Goal: Information Seeking & Learning: Learn about a topic

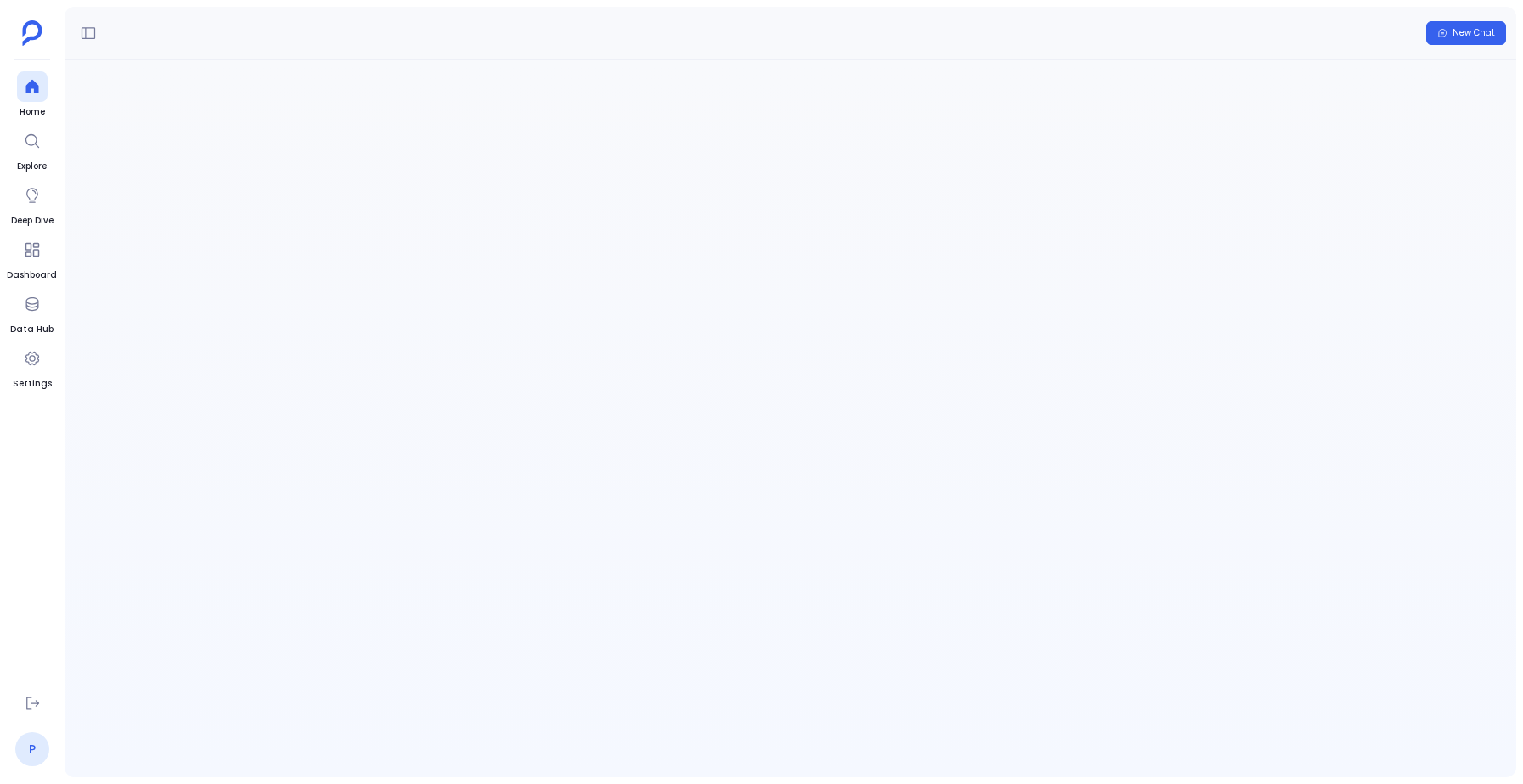
click at [29, 746] on link "P" at bounding box center [32, 749] width 34 height 34
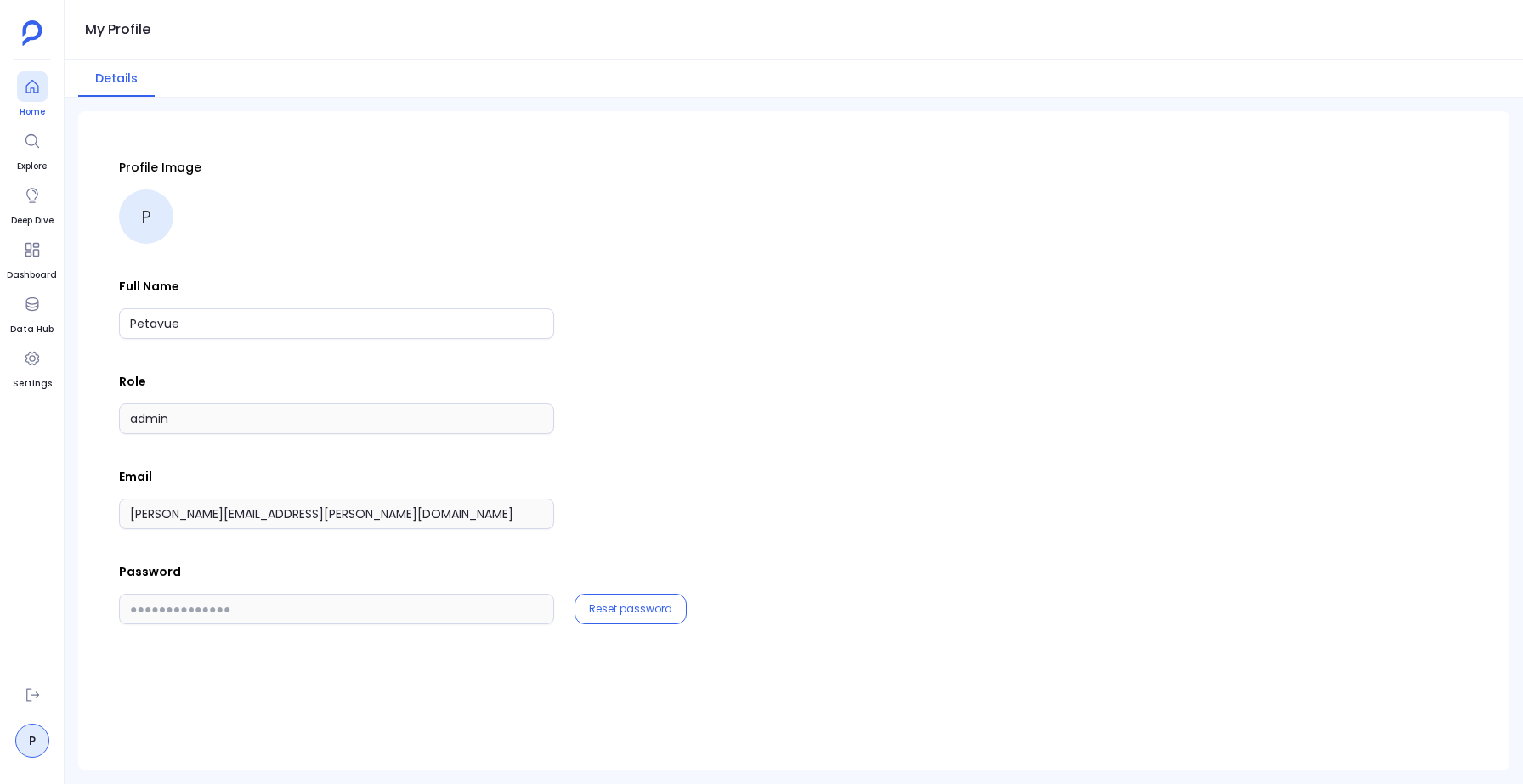
click at [32, 80] on icon at bounding box center [31, 87] width 13 height 14
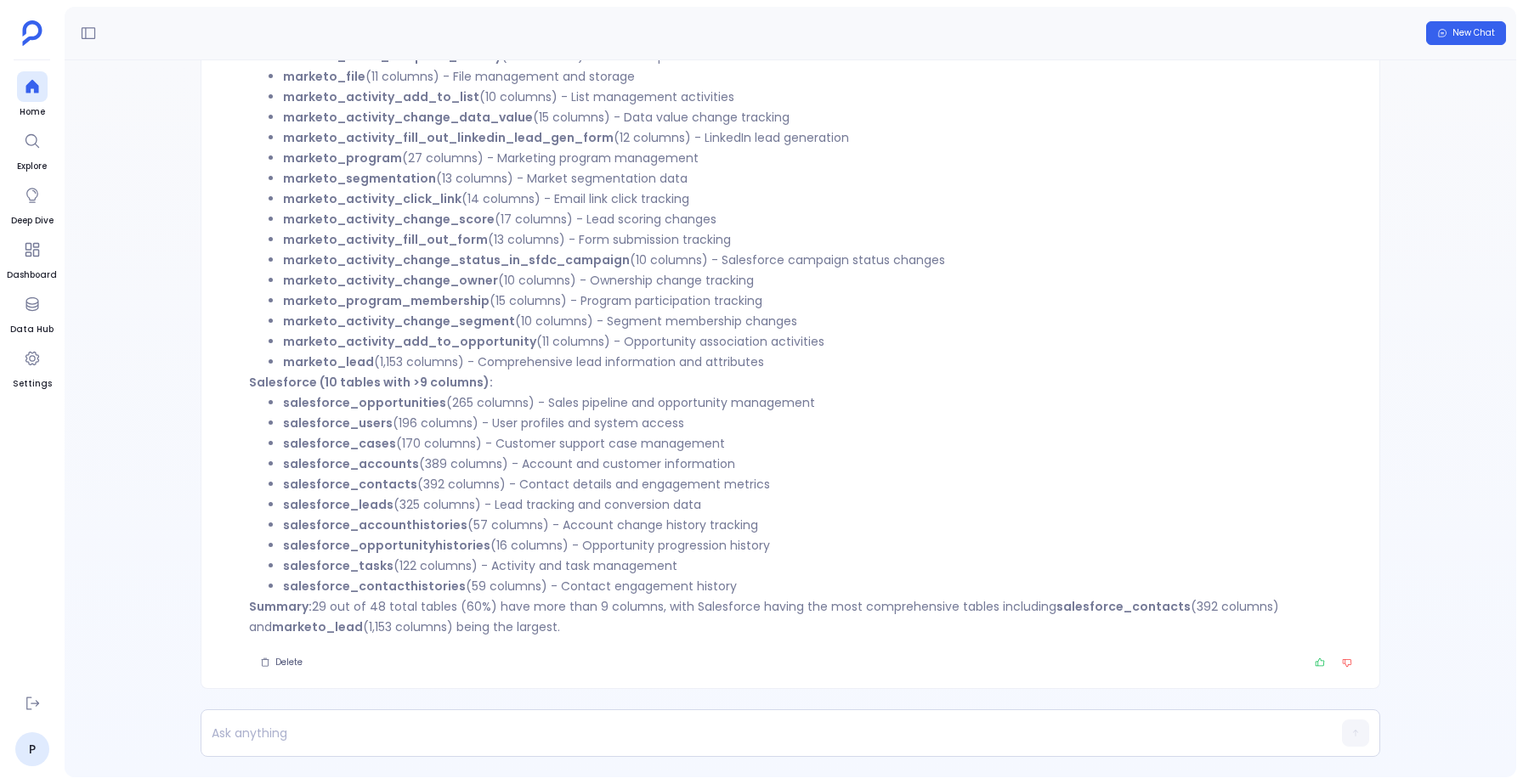
scroll to position [-704, 0]
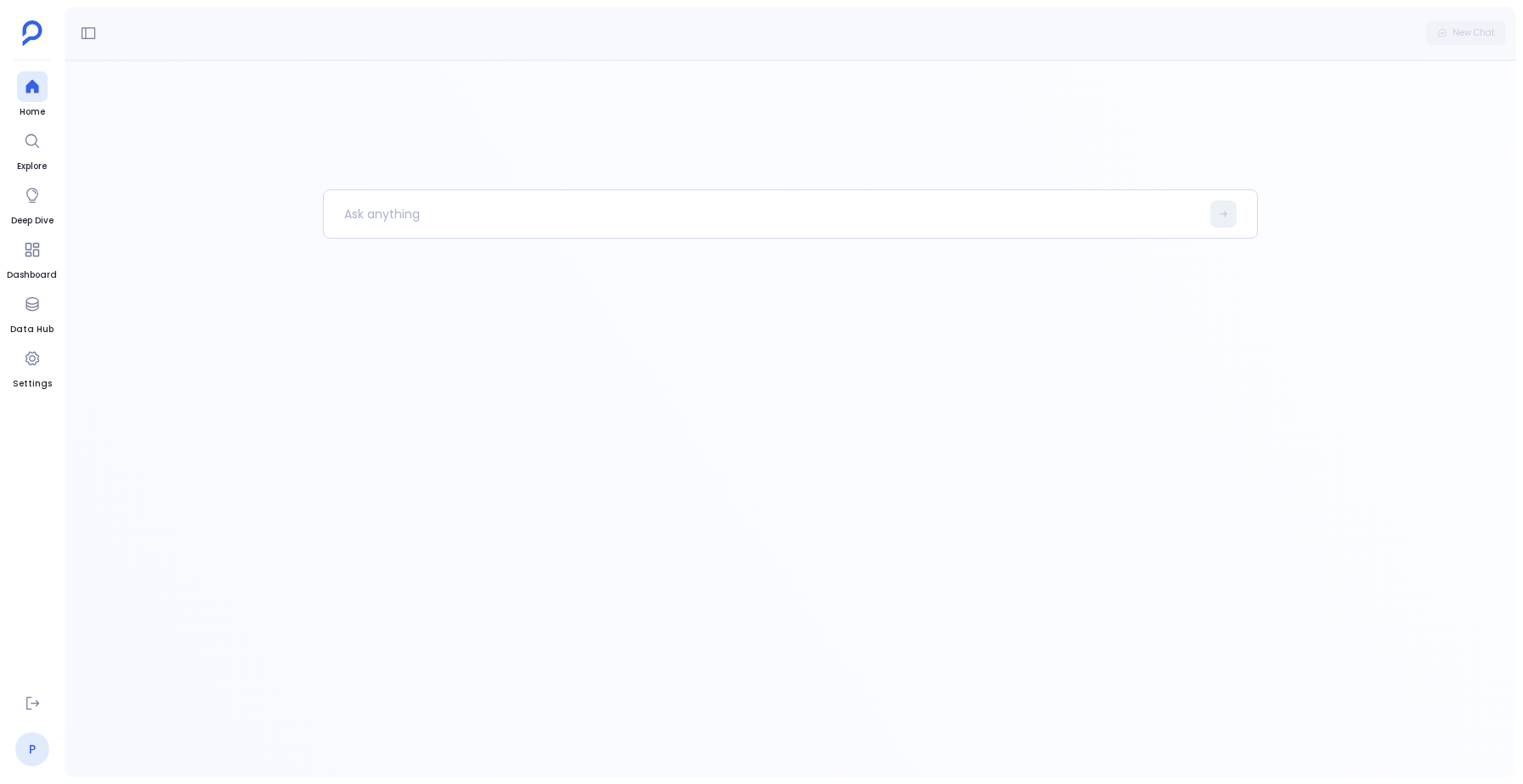
click at [31, 746] on link "P" at bounding box center [32, 749] width 34 height 34
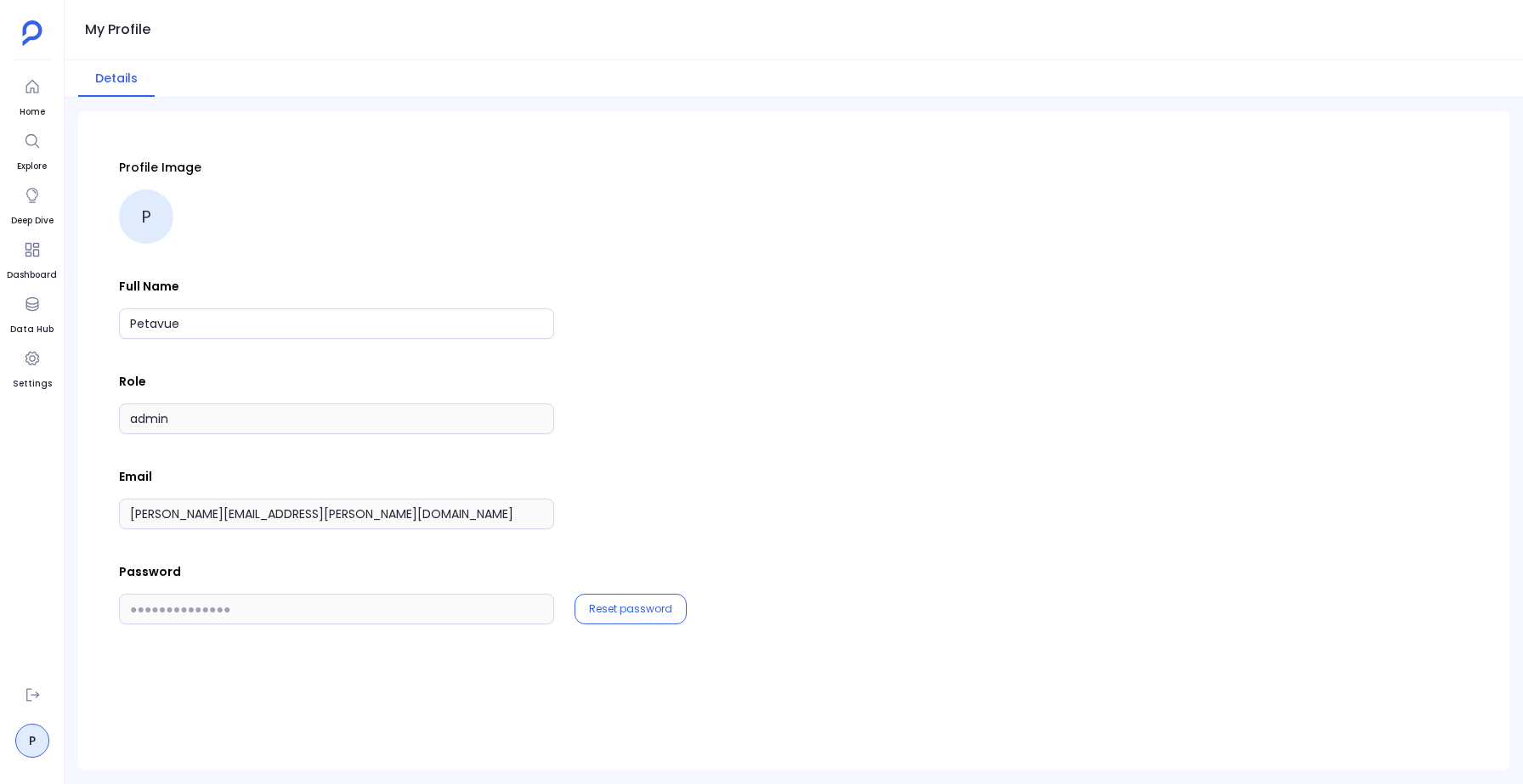
click at [224, 470] on p "Email" at bounding box center [794, 477] width 1350 height 17
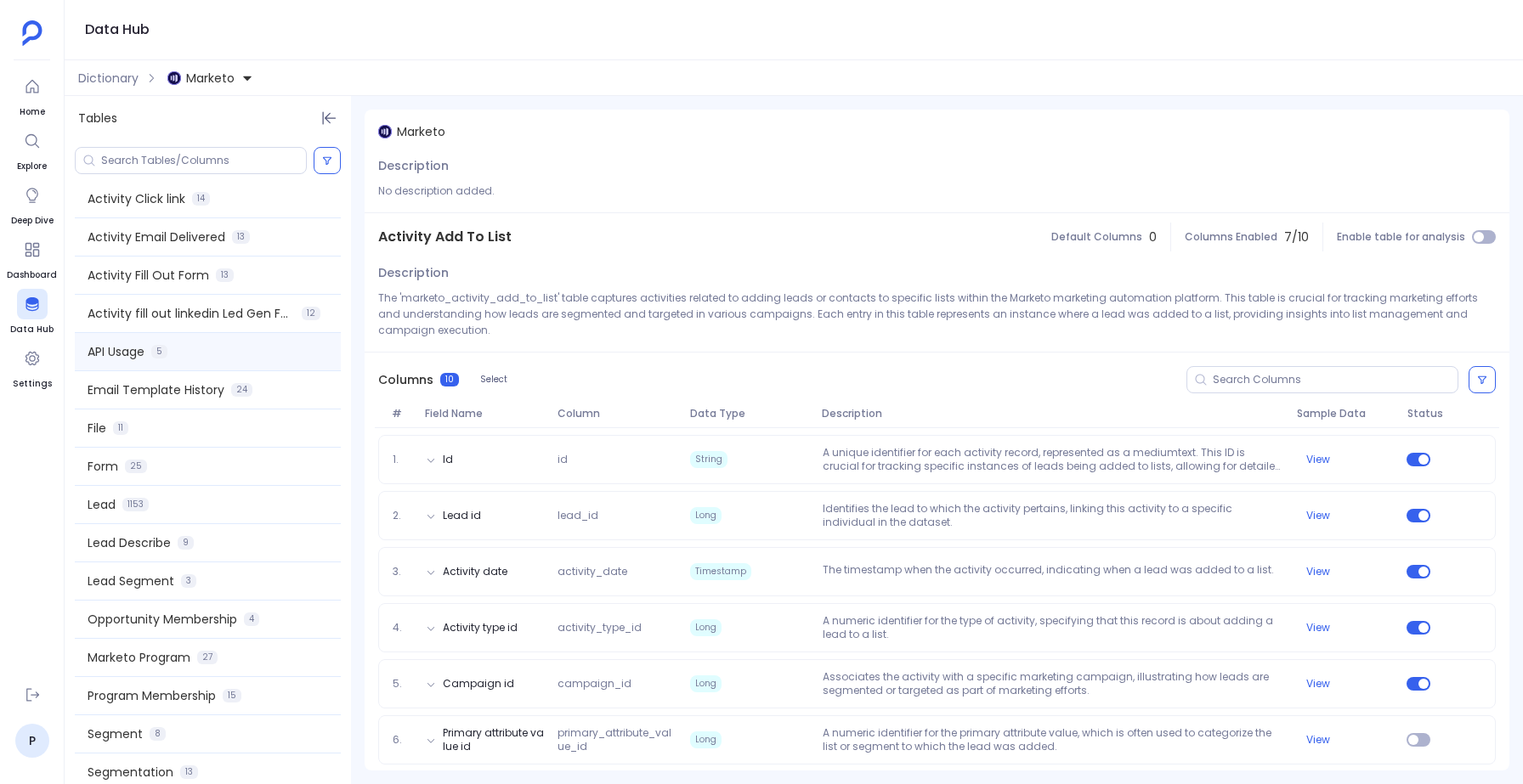
scroll to position [328, 0]
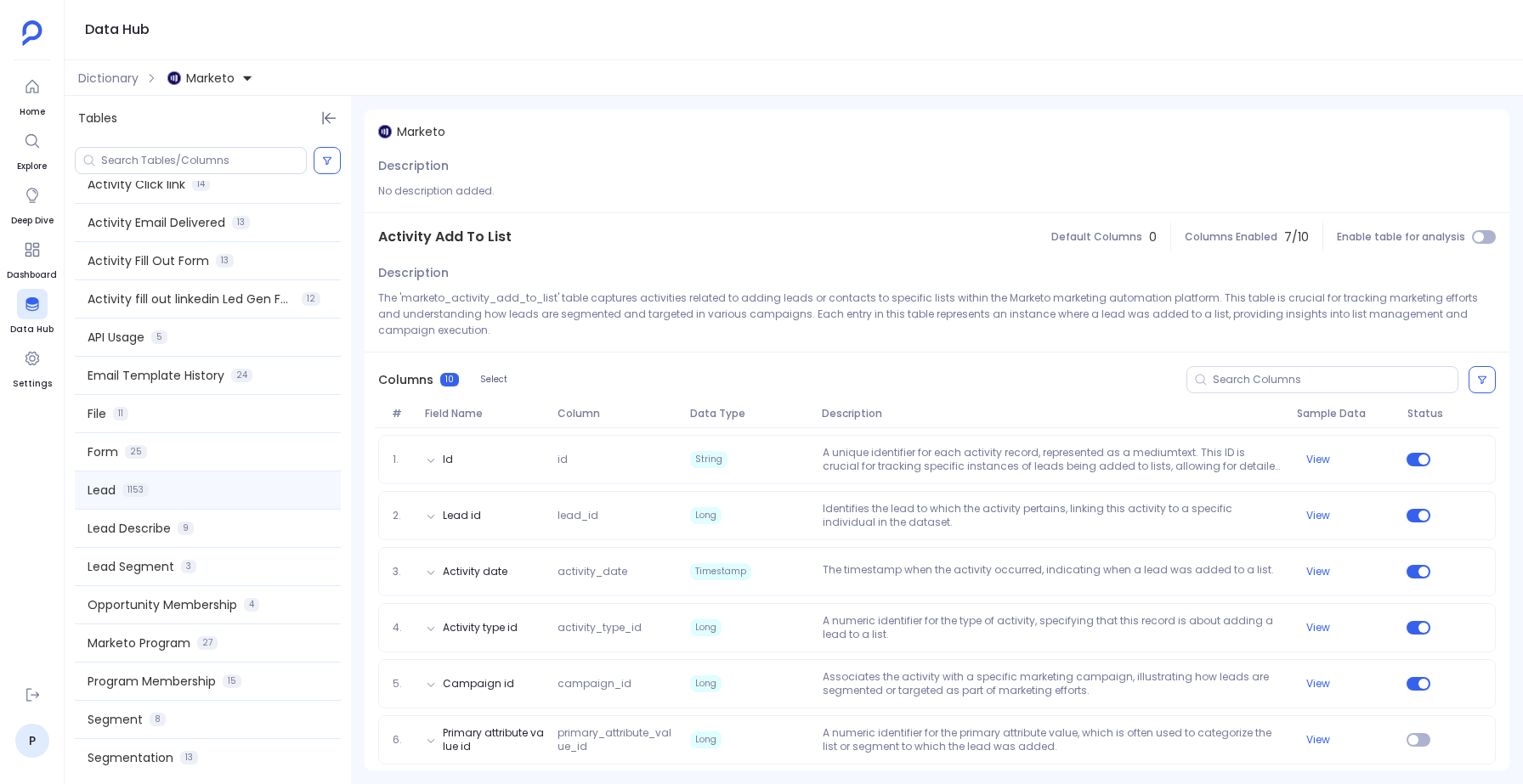
click at [138, 494] on span "1153" at bounding box center [135, 490] width 26 height 14
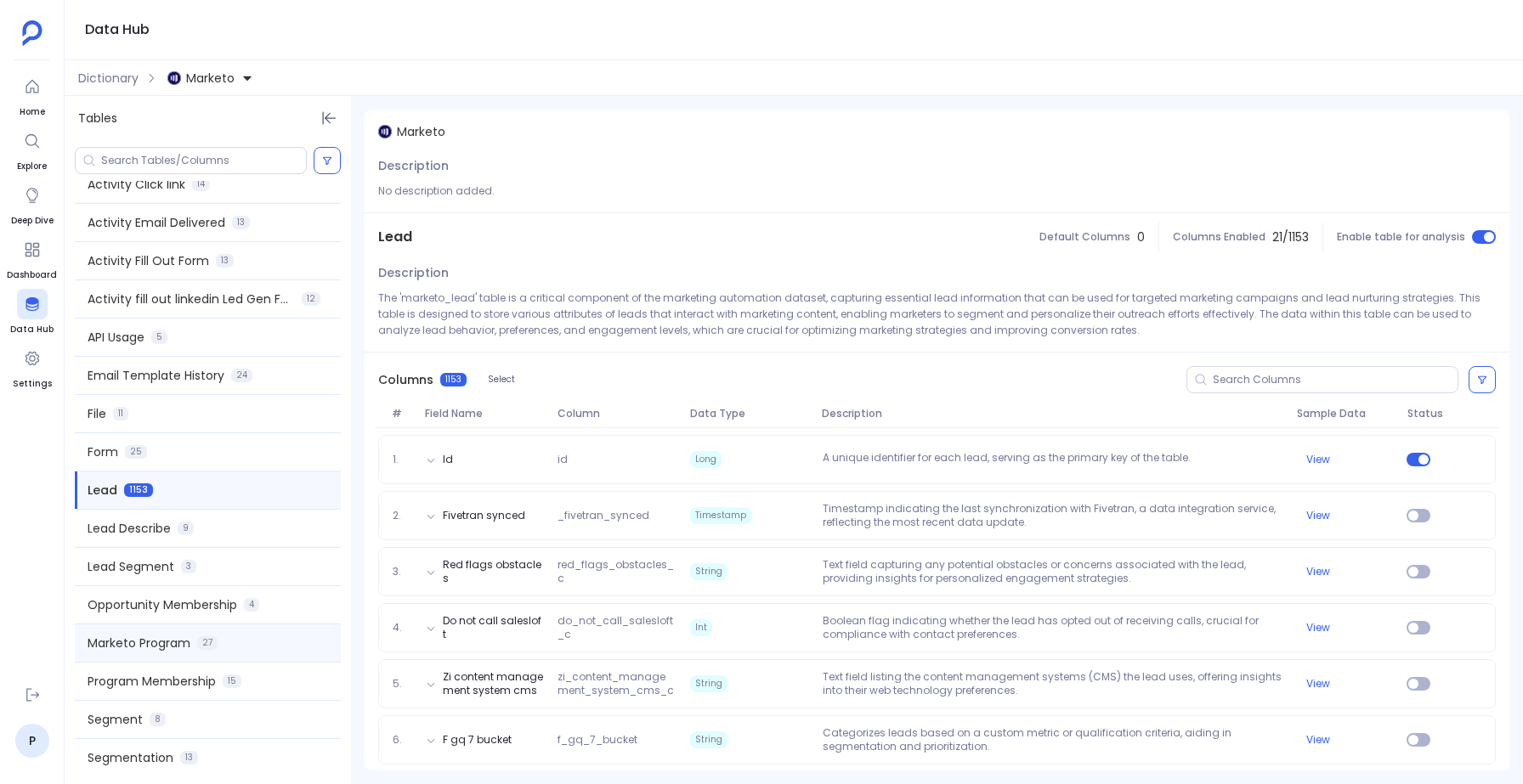
click at [158, 644] on span "Marketo Program" at bounding box center [139, 643] width 103 height 17
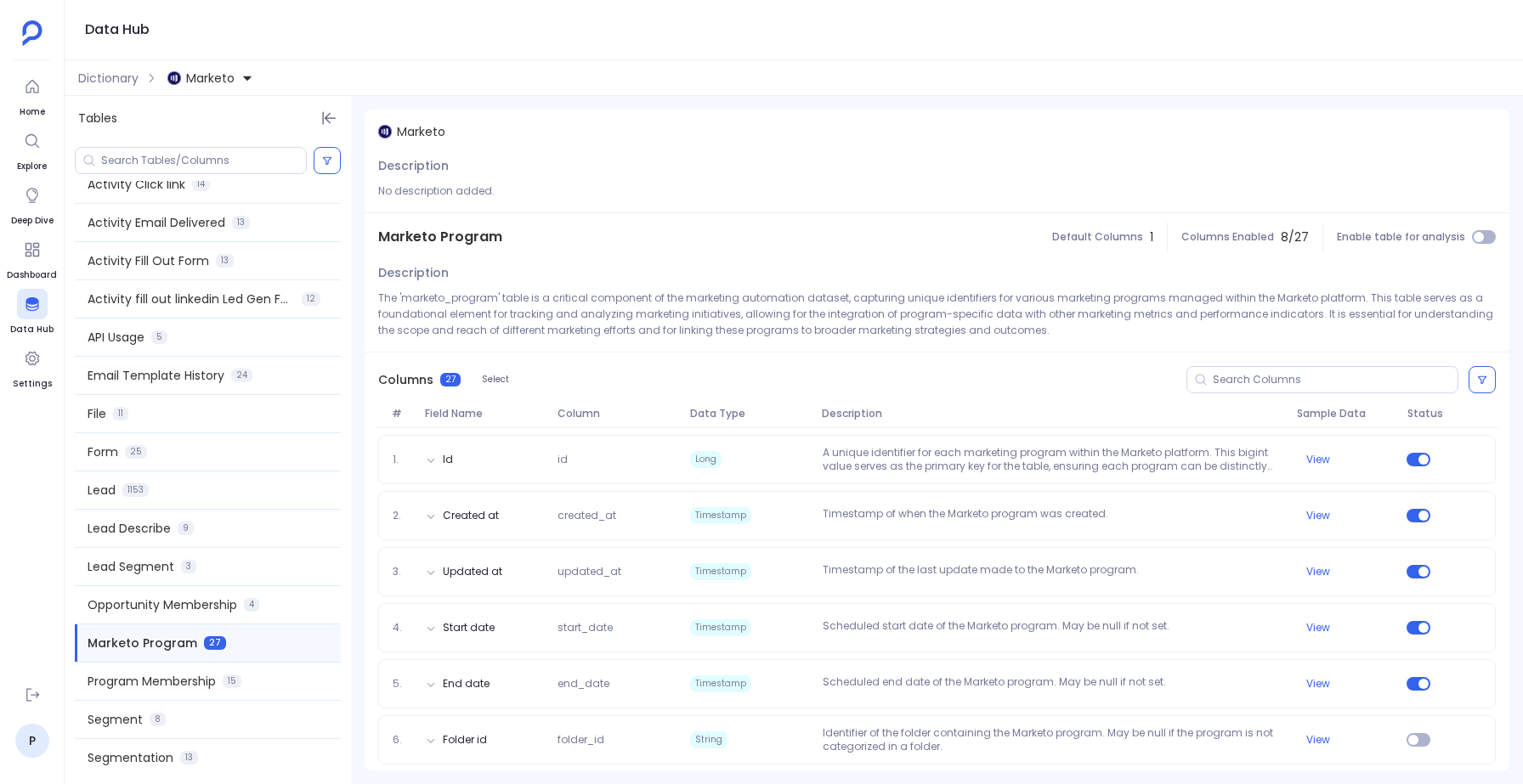
click at [220, 87] on button "Marketo" at bounding box center [211, 78] width 93 height 27
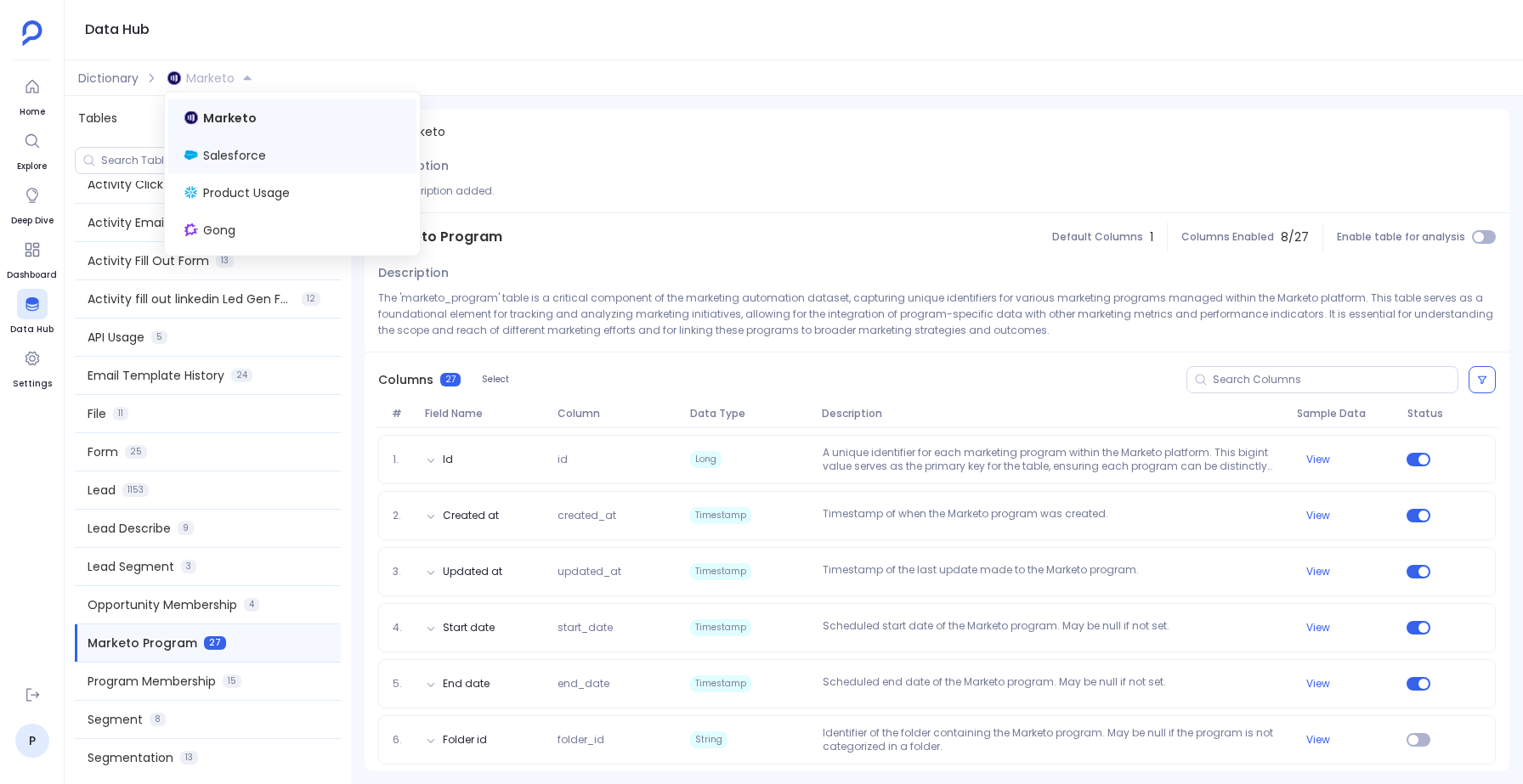
click at [212, 154] on span "Salesforce" at bounding box center [234, 156] width 63 height 17
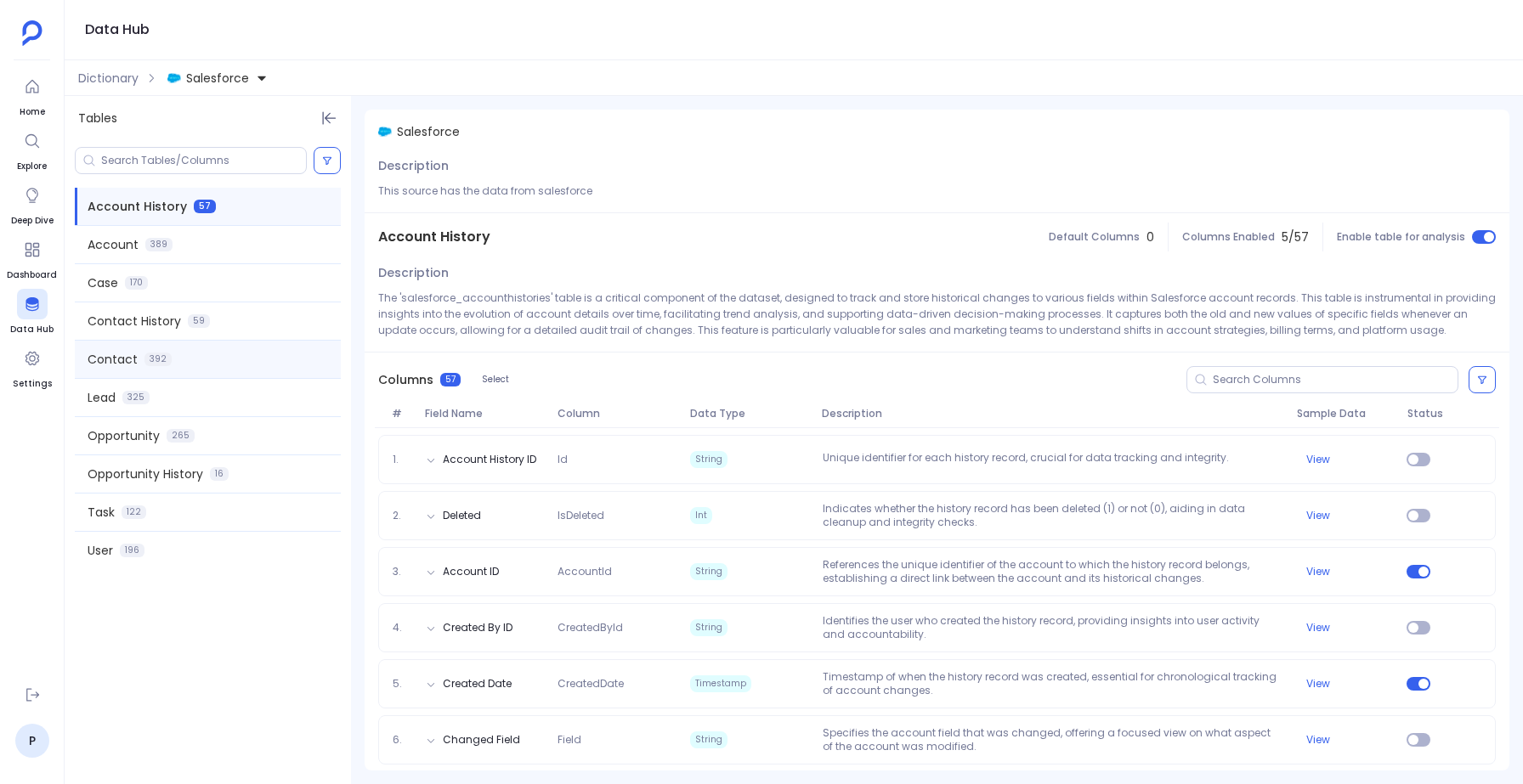
click at [187, 356] on div "Contact 392" at bounding box center [207, 359] width 266 height 38
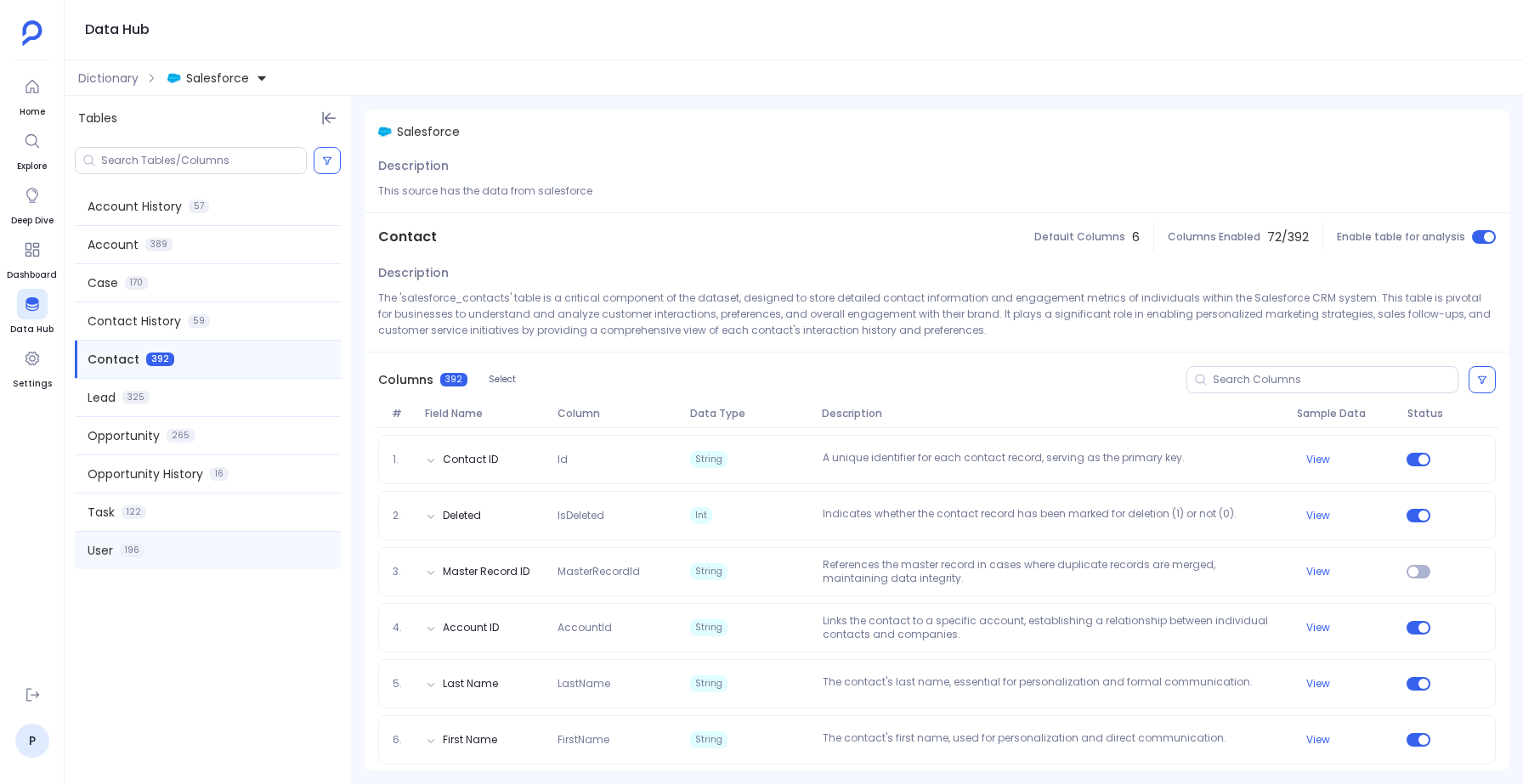
click at [139, 548] on span "196" at bounding box center [132, 550] width 24 height 14
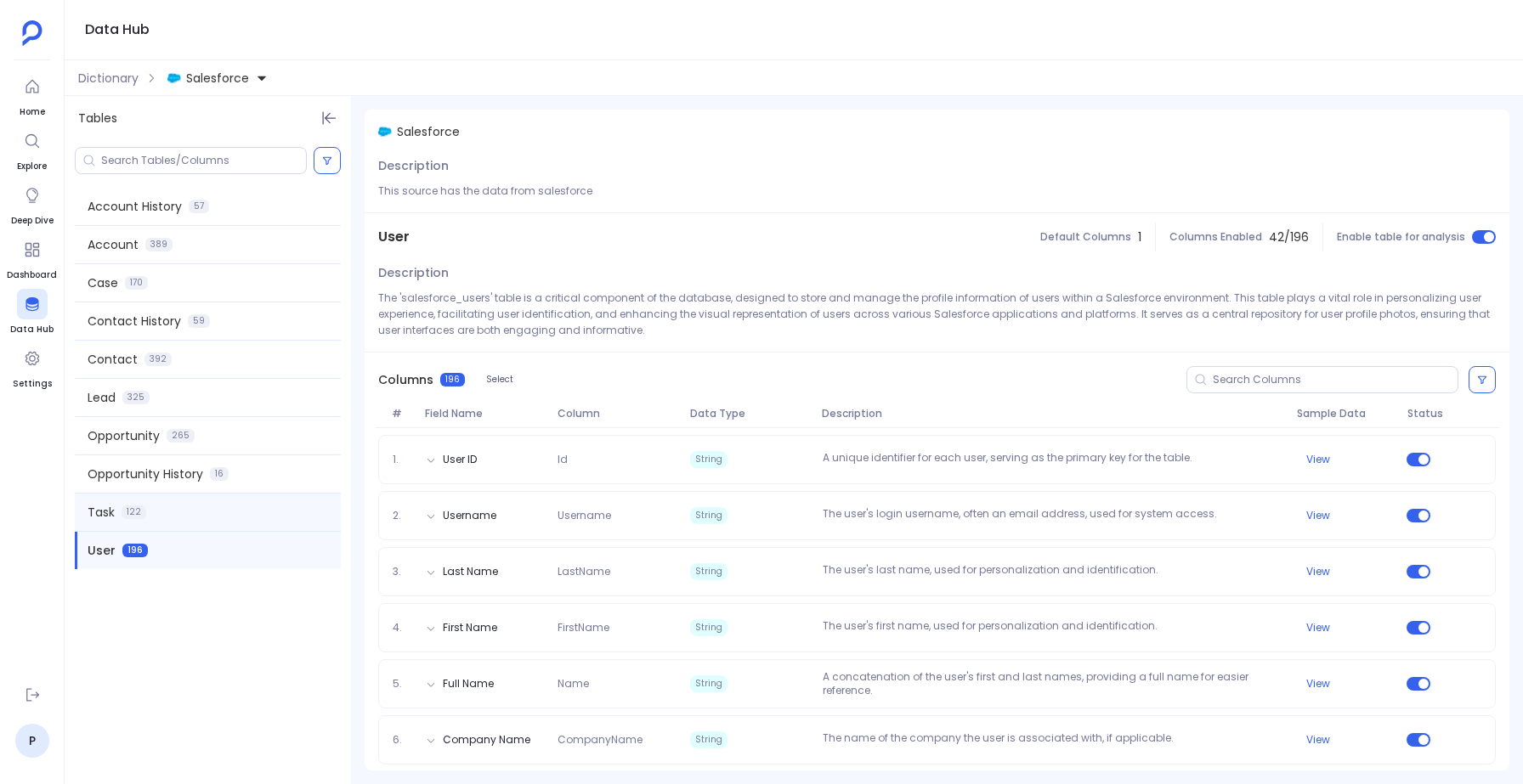
click at [120, 511] on div "Task 122" at bounding box center [207, 512] width 266 height 38
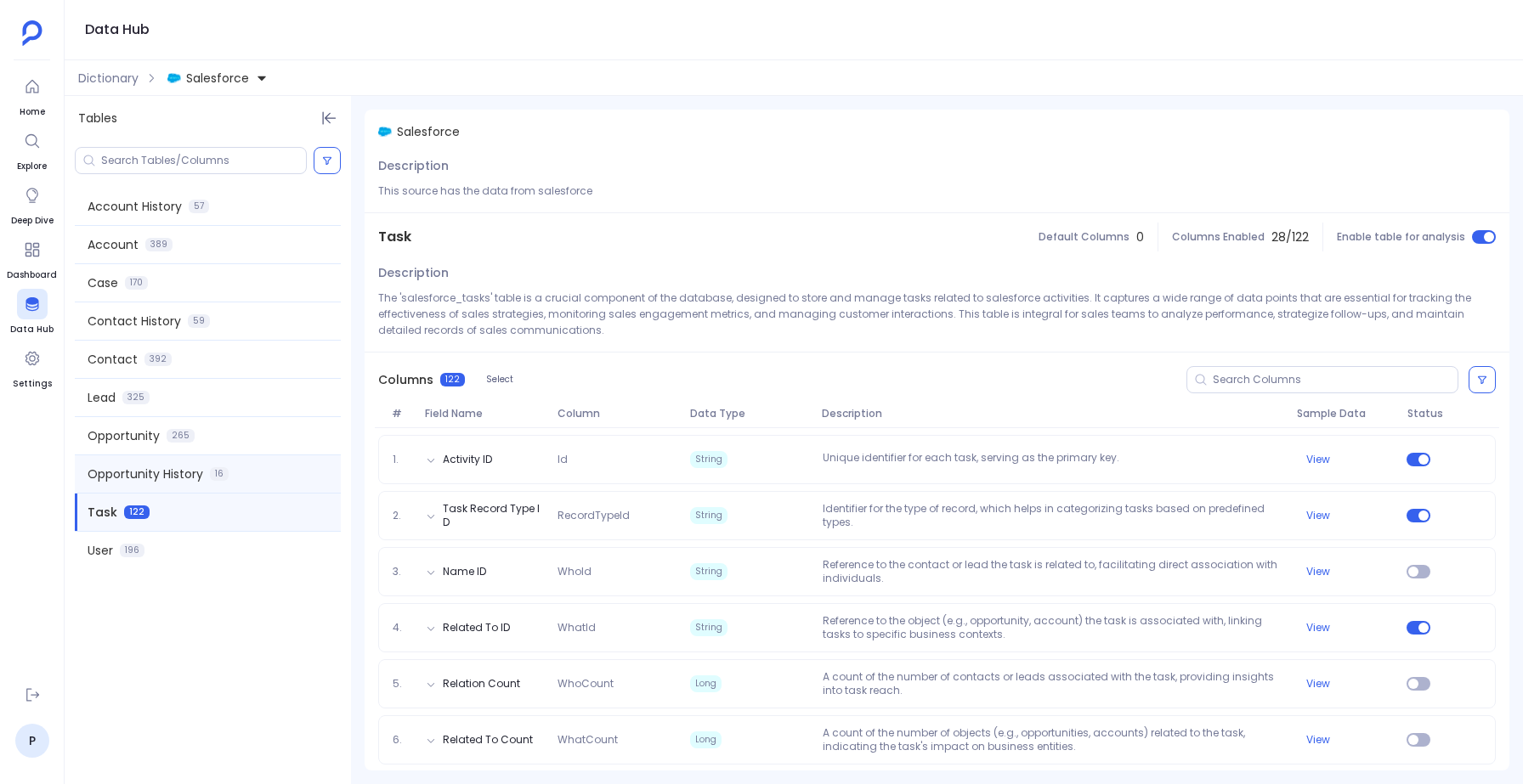
click at [119, 466] on span "Opportunity History" at bounding box center [146, 475] width 116 height 17
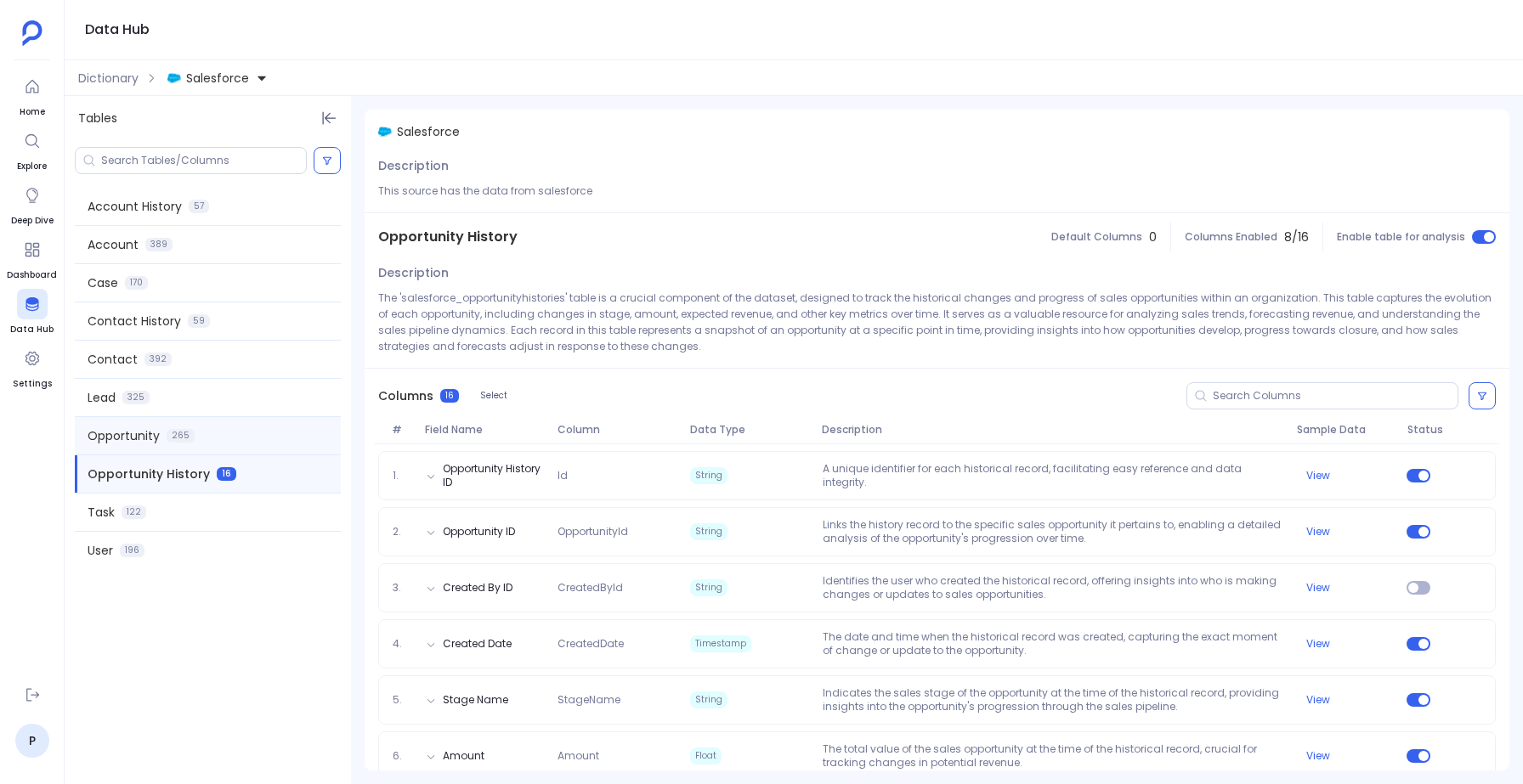
click at [115, 429] on span "Opportunity" at bounding box center [124, 436] width 73 height 17
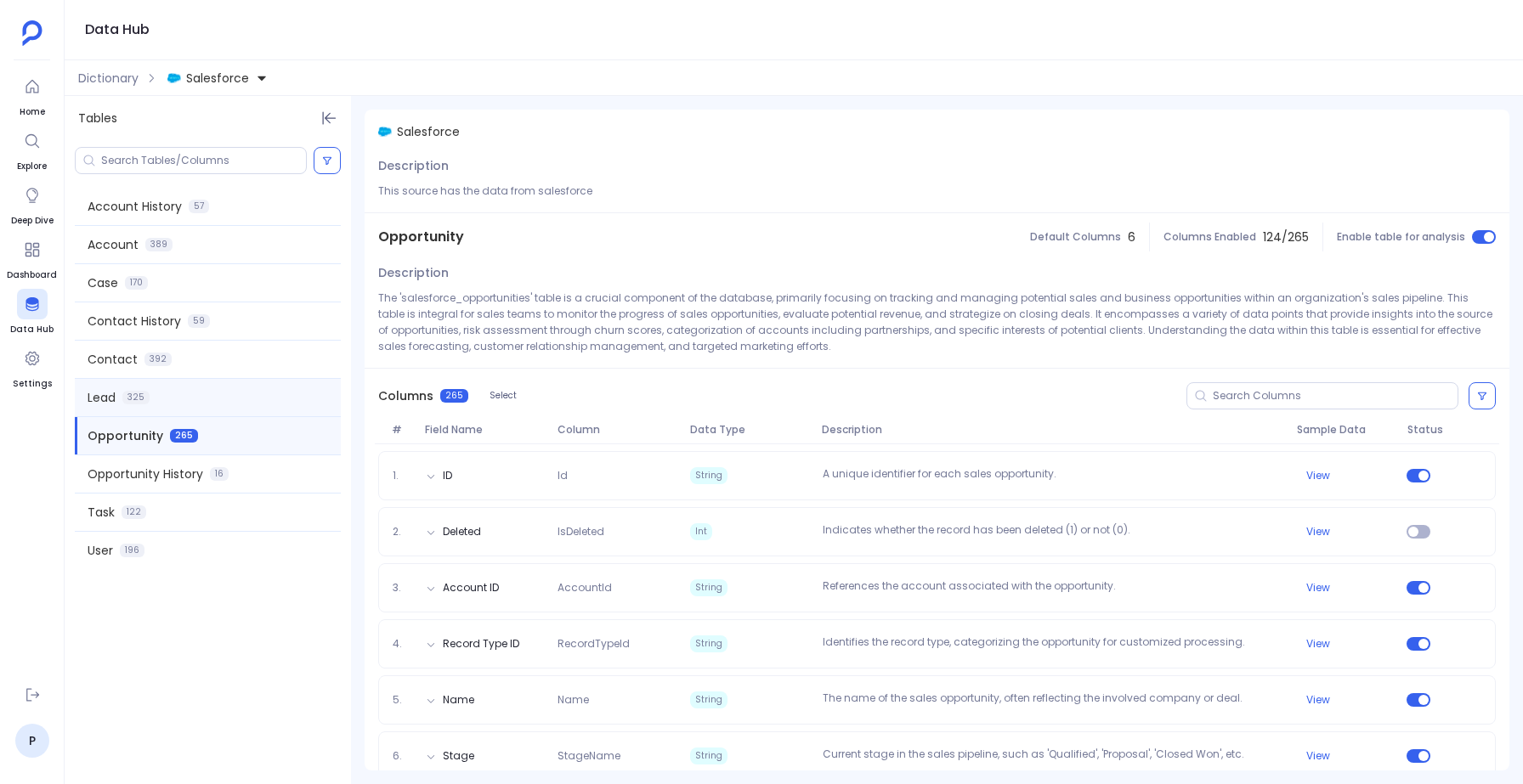
click at [141, 397] on span "325" at bounding box center [136, 397] width 27 height 14
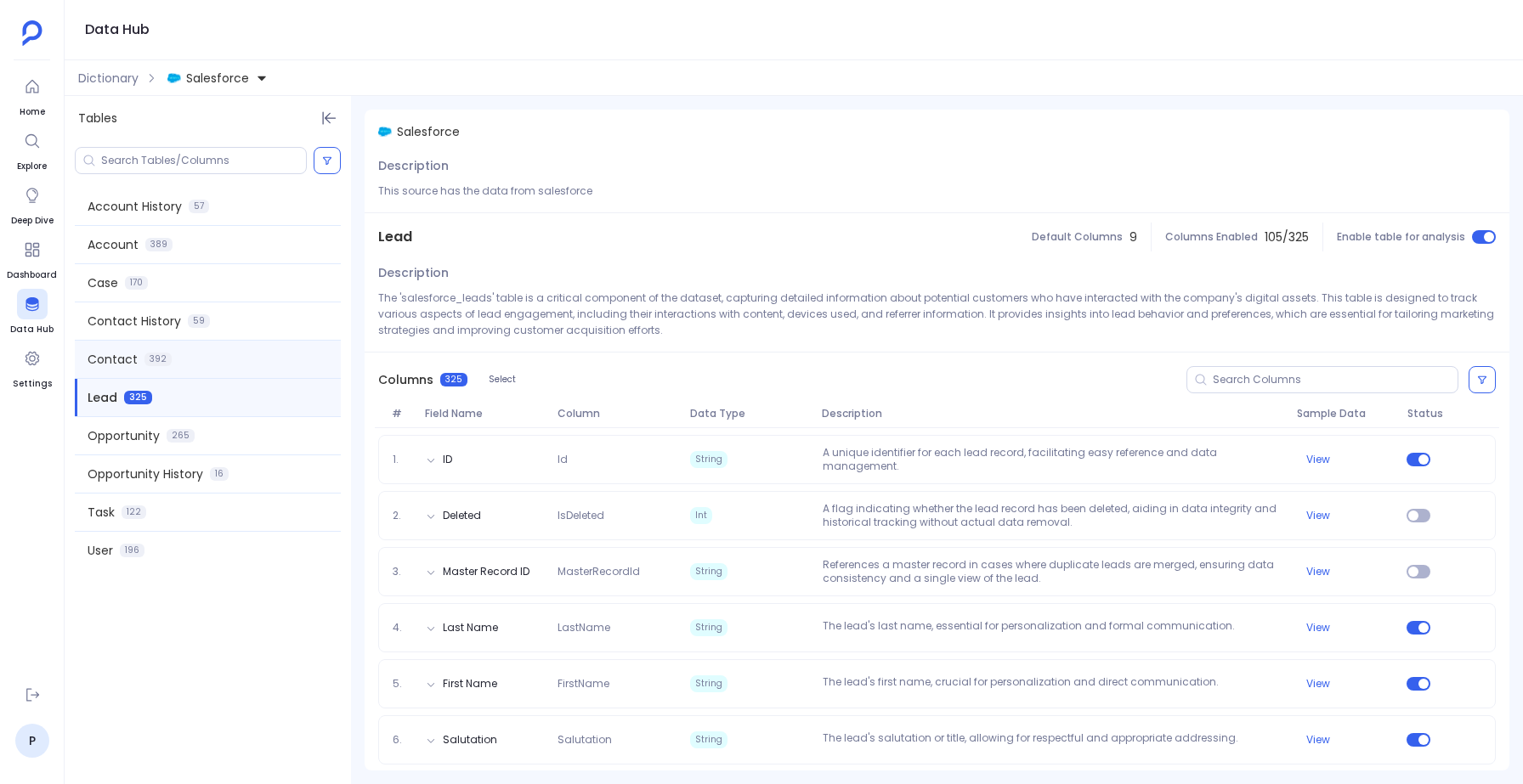
click at [112, 362] on span "Contact" at bounding box center [113, 360] width 50 height 17
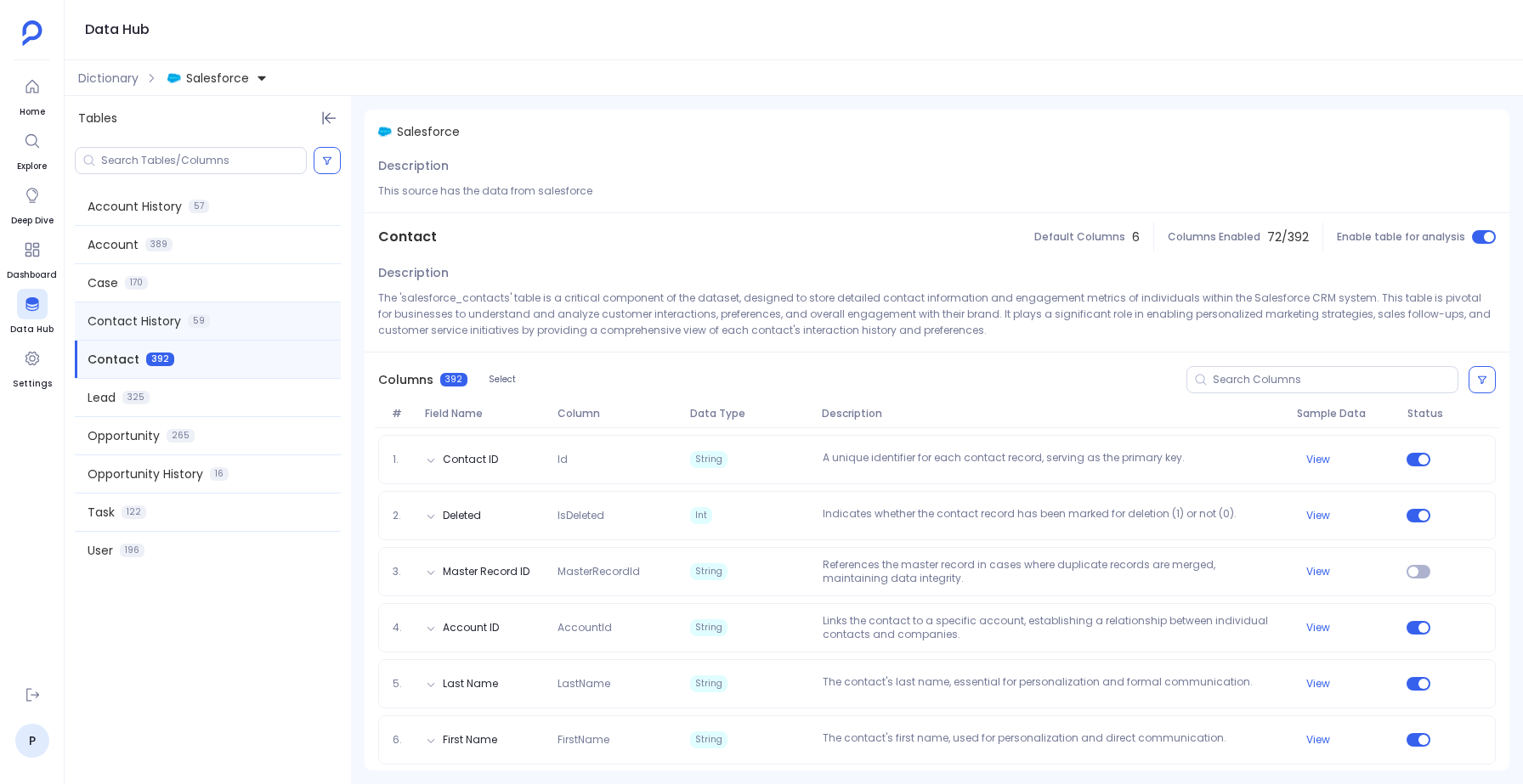
click at [185, 317] on div "Contact History 59" at bounding box center [207, 321] width 266 height 38
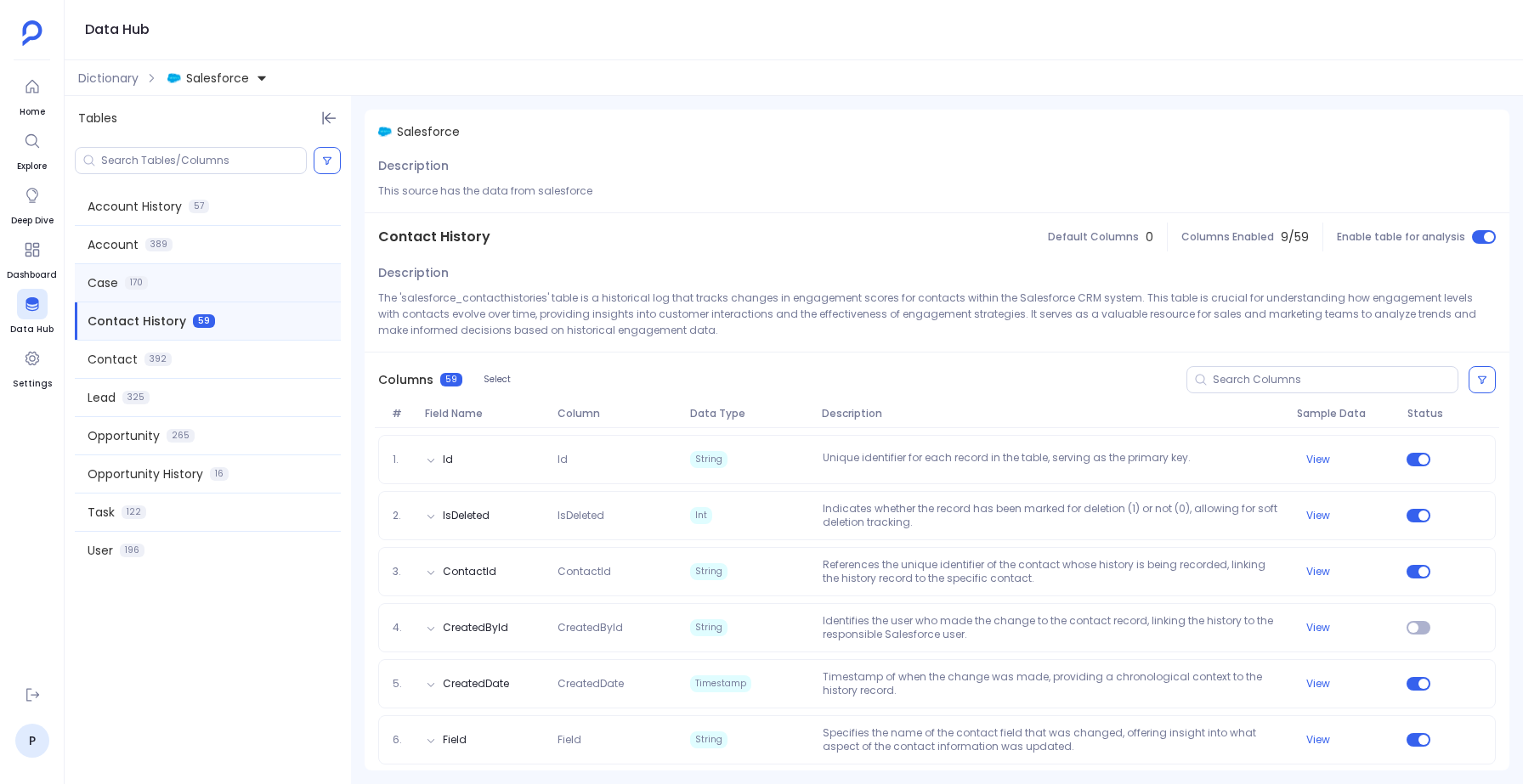
click at [212, 290] on div "Case 170" at bounding box center [207, 282] width 266 height 38
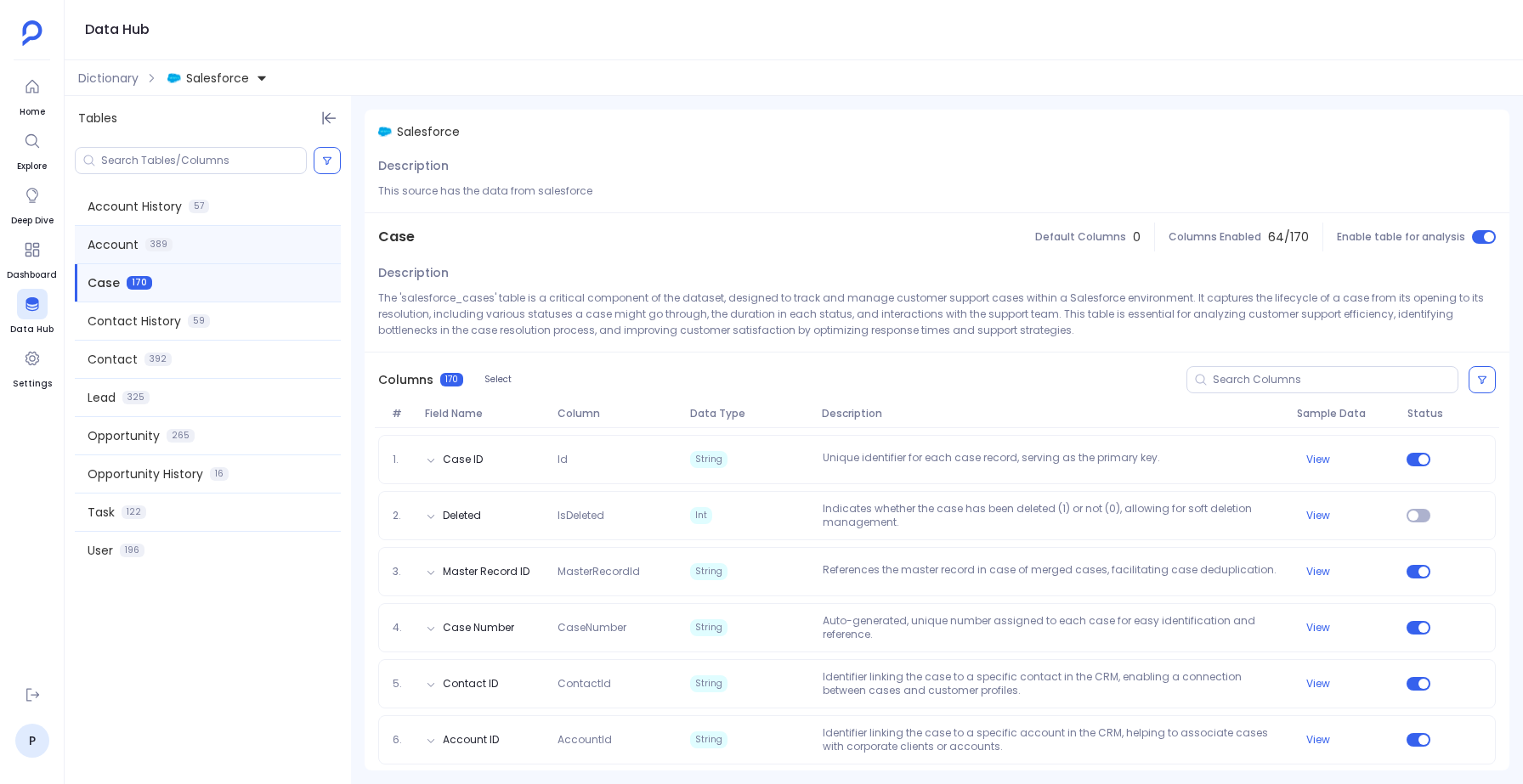
click at [164, 248] on span "389" at bounding box center [159, 245] width 27 height 14
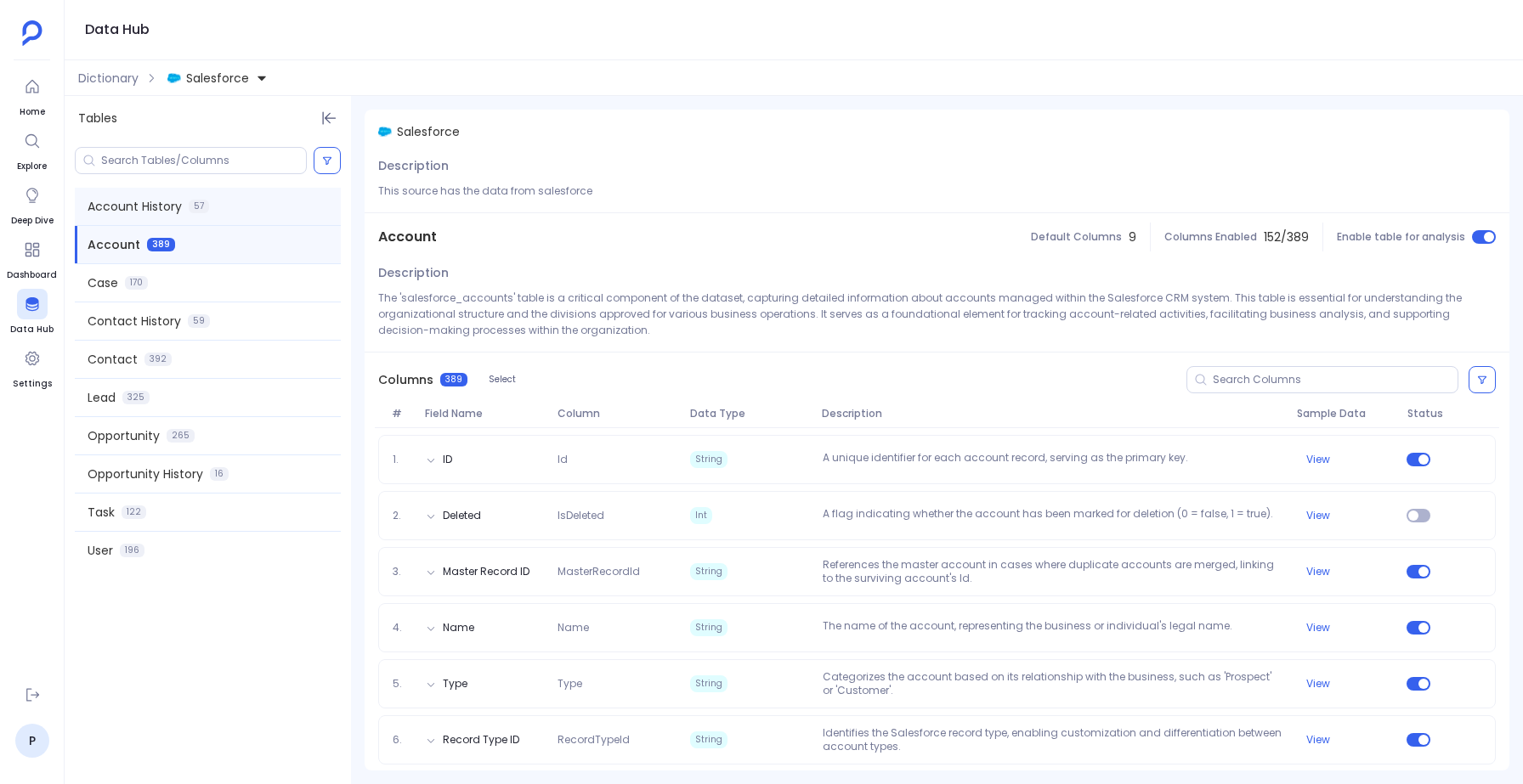
click at [172, 205] on span "Account History" at bounding box center [135, 207] width 95 height 17
